Goal: Find specific page/section: Find specific page/section

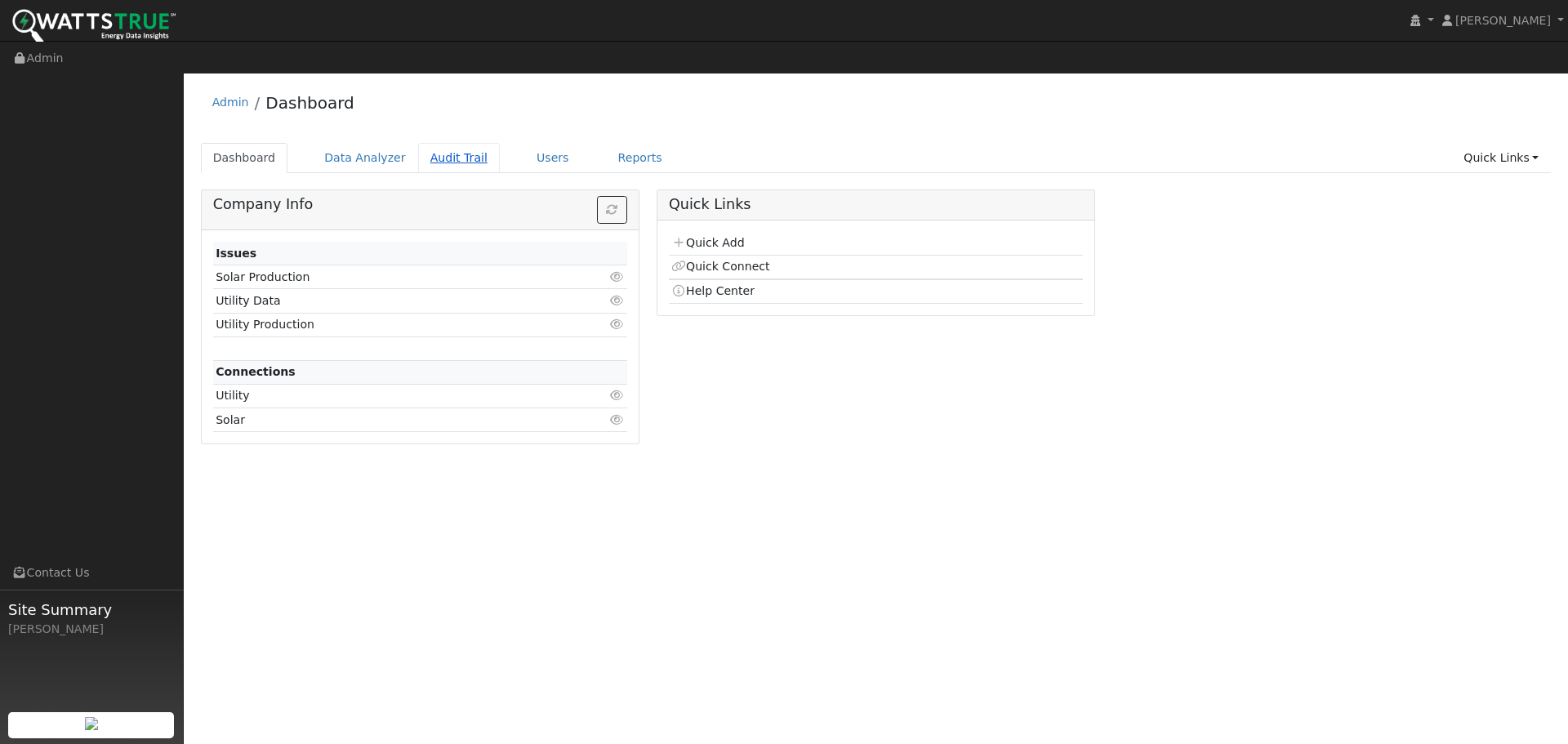
click at [475, 143] on link "Audit Trail" at bounding box center [458, 158] width 82 height 30
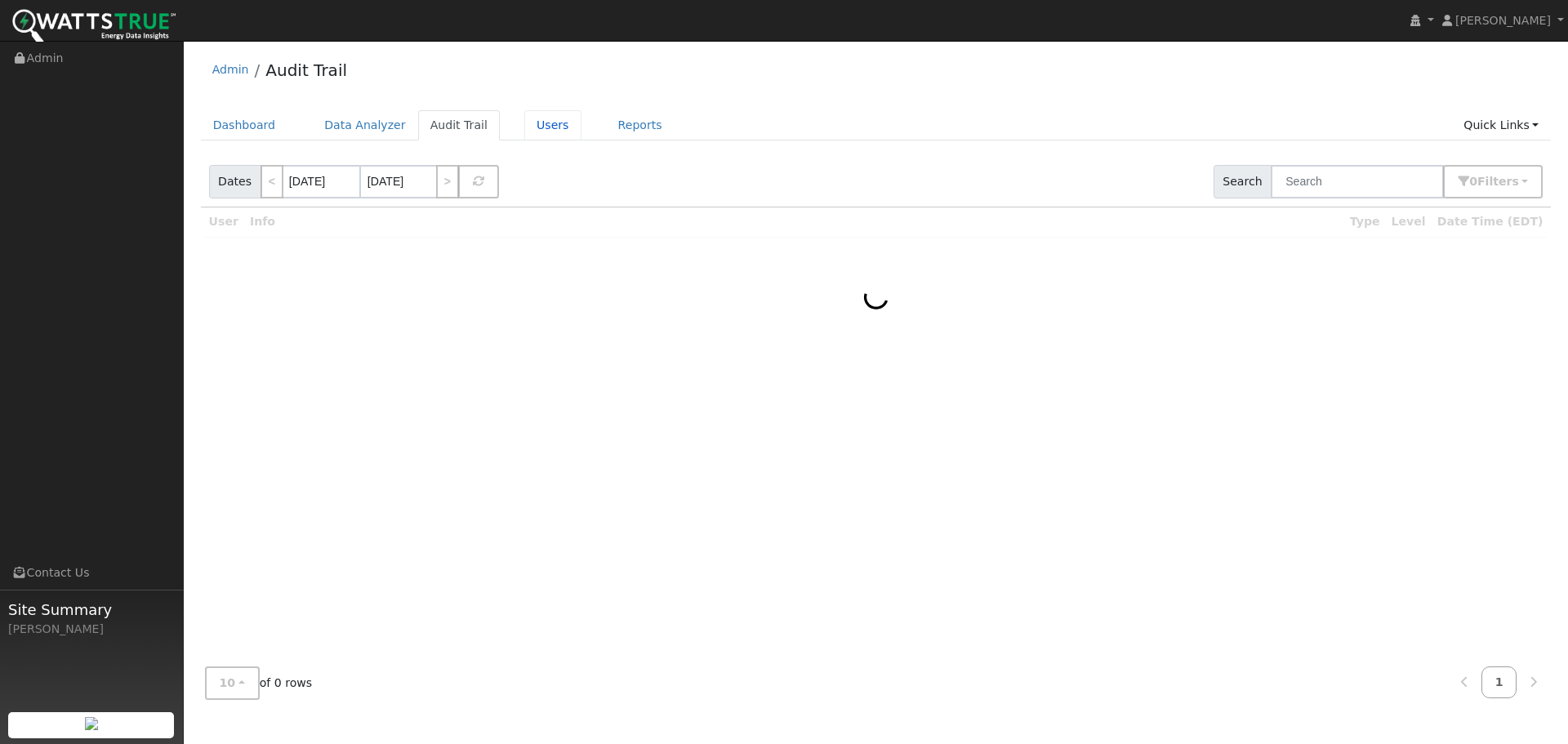
click at [524, 129] on link "Users" at bounding box center [552, 125] width 57 height 30
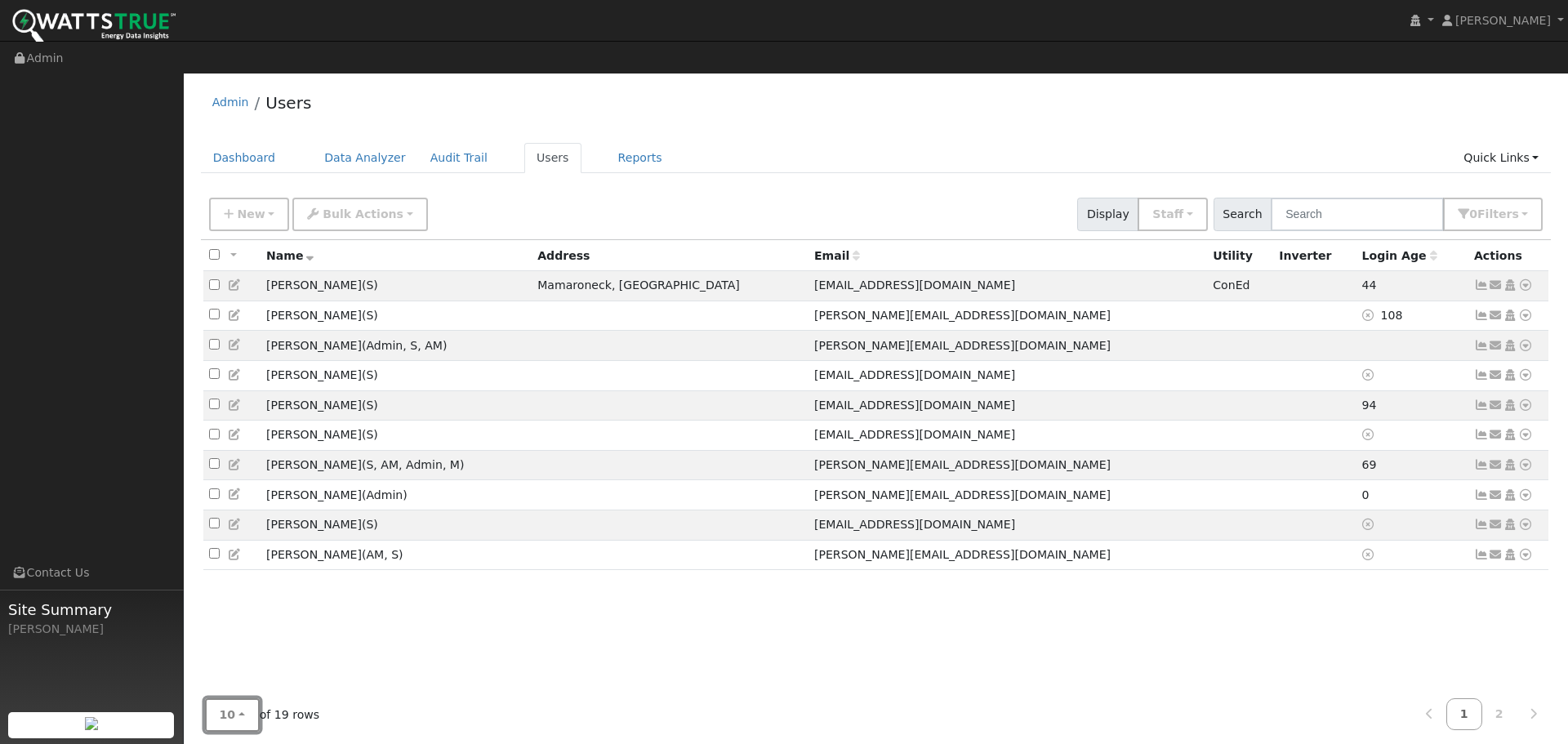
click at [234, 698] on button "10" at bounding box center [233, 714] width 54 height 33
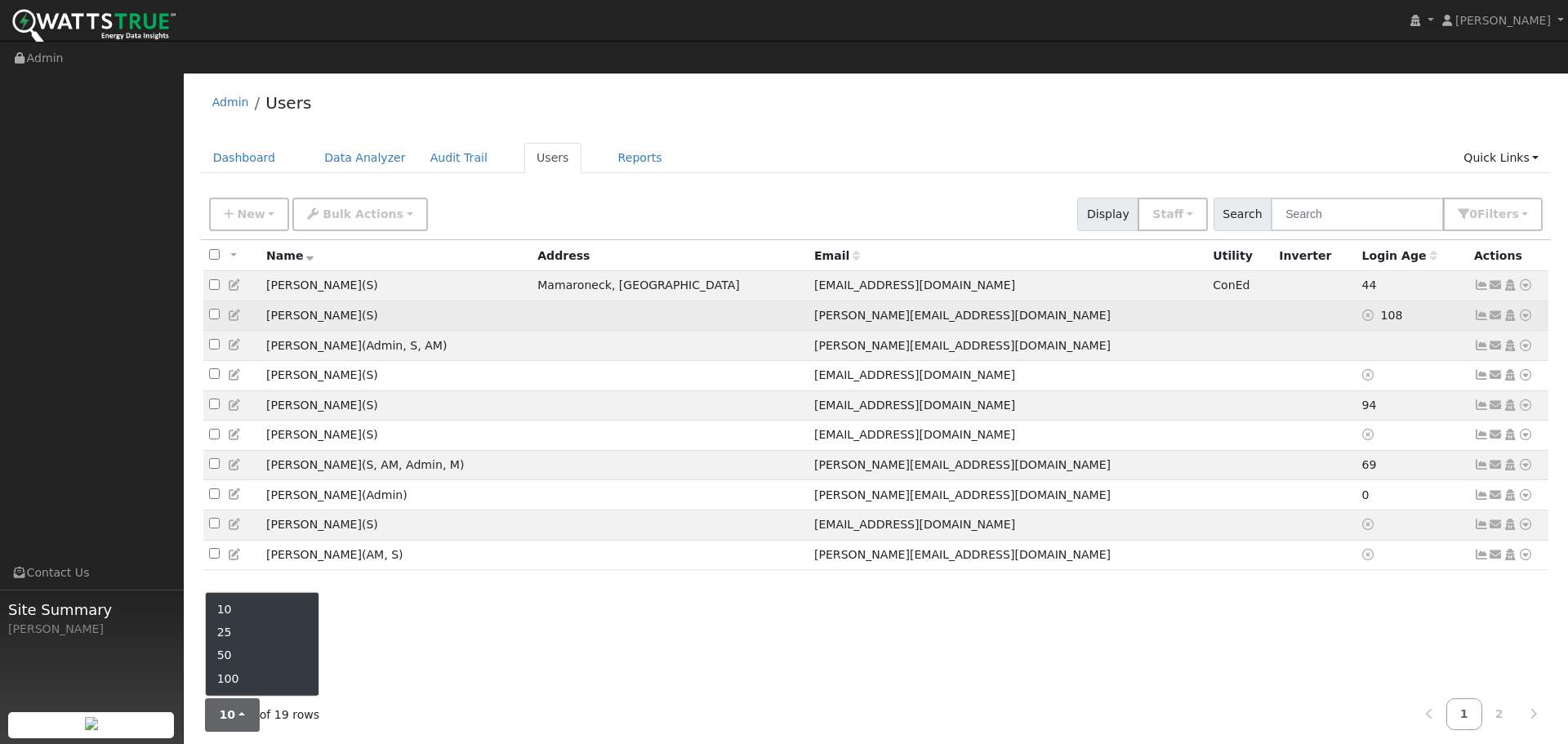
click at [1493, 310] on icon at bounding box center [1496, 315] width 15 height 11
